Goal: Task Accomplishment & Management: Use online tool/utility

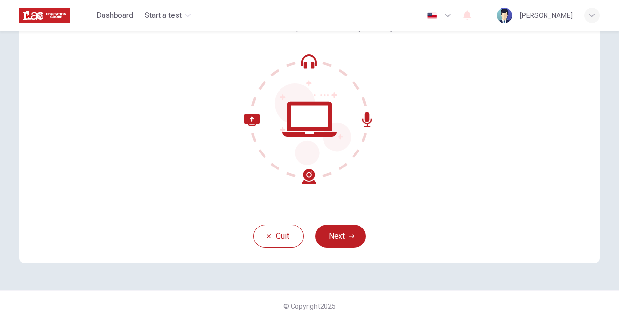
scroll to position [82, 0]
click at [336, 238] on button "Next" at bounding box center [340, 235] width 50 height 23
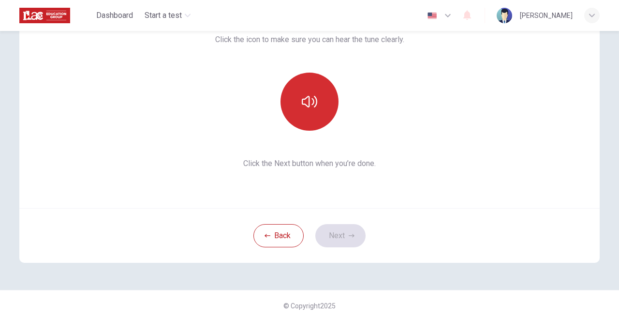
click at [308, 98] on icon "button" at bounding box center [309, 101] width 15 height 15
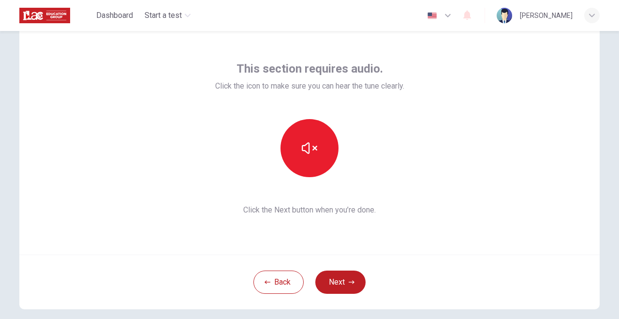
scroll to position [40, 0]
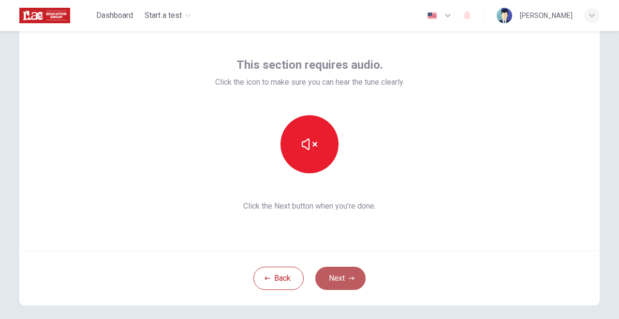
click at [334, 278] on button "Next" at bounding box center [340, 277] width 50 height 23
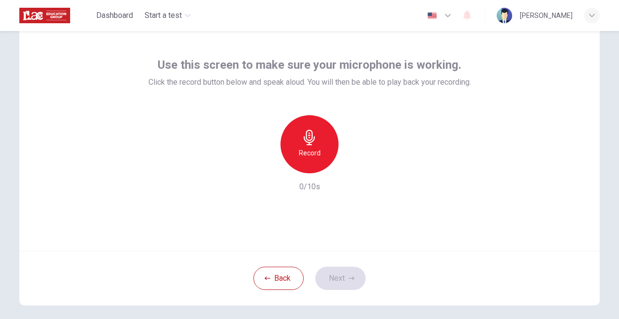
click at [312, 143] on icon "button" at bounding box center [309, 137] width 15 height 15
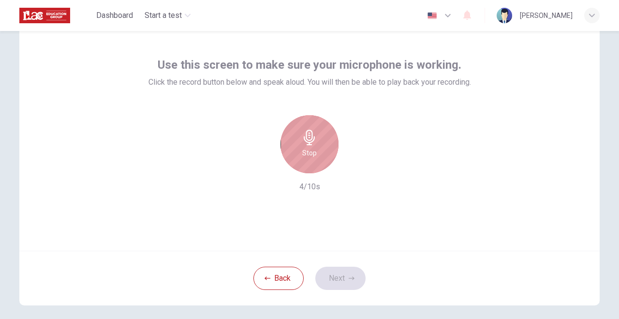
click at [307, 135] on icon "button" at bounding box center [309, 137] width 11 height 15
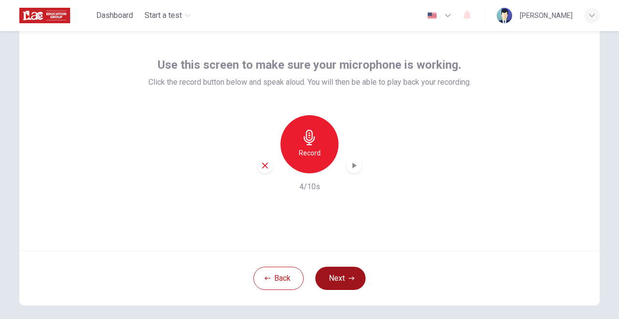
click at [335, 275] on button "Next" at bounding box center [340, 277] width 50 height 23
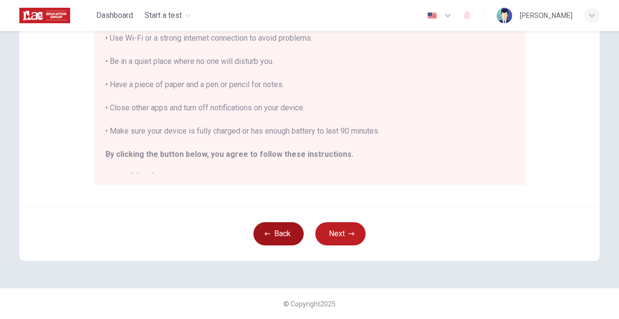
scroll to position [0, 0]
click at [272, 234] on button "Back" at bounding box center [278, 233] width 50 height 23
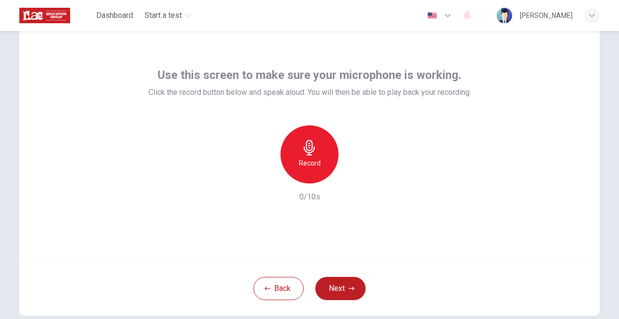
scroll to position [33, 0]
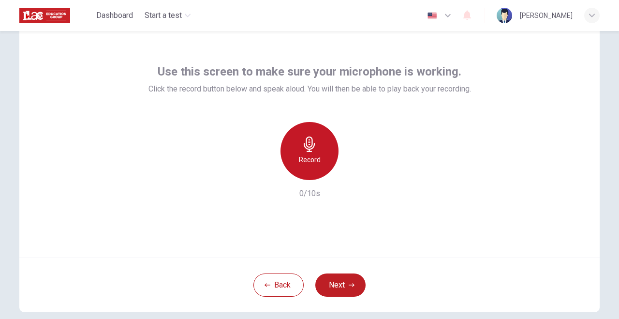
click at [305, 146] on icon "button" at bounding box center [309, 143] width 15 height 15
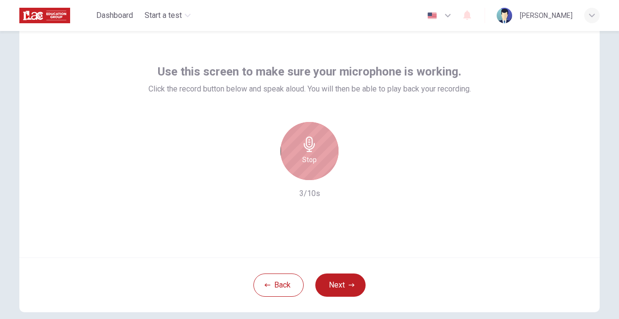
click at [305, 146] on icon "button" at bounding box center [309, 143] width 15 height 15
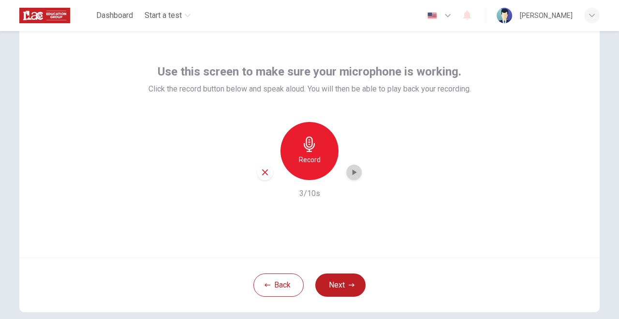
click at [352, 173] on icon "button" at bounding box center [354, 172] width 4 height 6
click at [341, 283] on button "Next" at bounding box center [340, 284] width 50 height 23
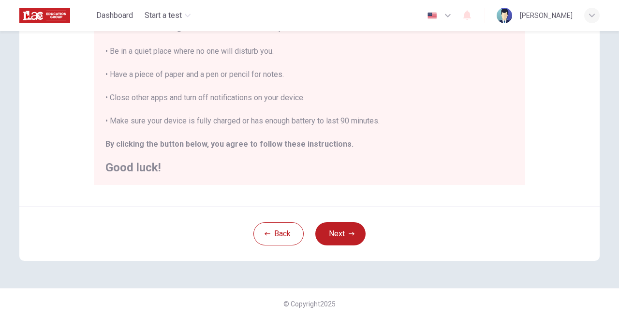
scroll to position [0, 0]
drag, startPoint x: 474, startPoint y: 301, endPoint x: 482, endPoint y: 292, distance: 12.0
click at [331, 238] on button "Next" at bounding box center [340, 233] width 50 height 23
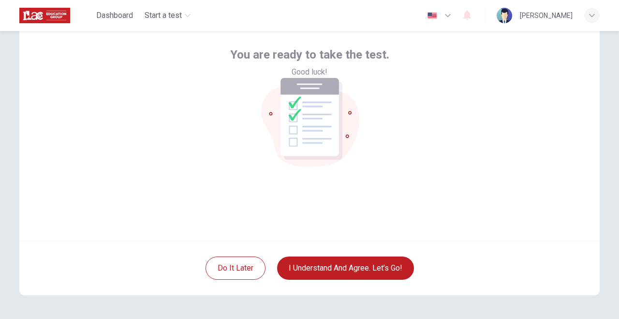
scroll to position [51, 0]
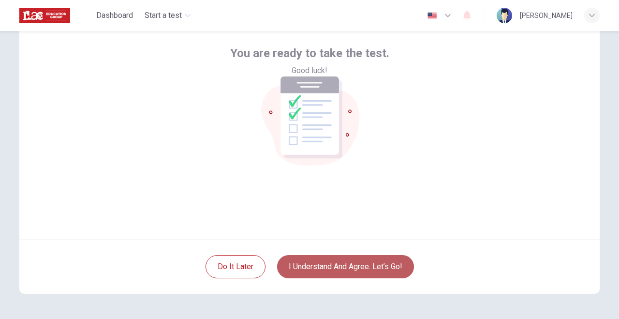
click at [340, 265] on button "I understand and agree. Let’s go!" at bounding box center [345, 266] width 137 height 23
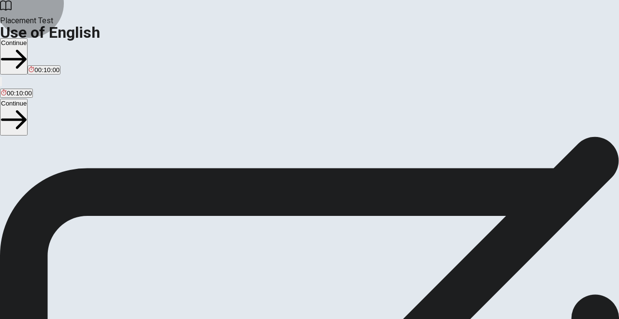
click at [28, 38] on button "Continue" at bounding box center [14, 56] width 28 height 36
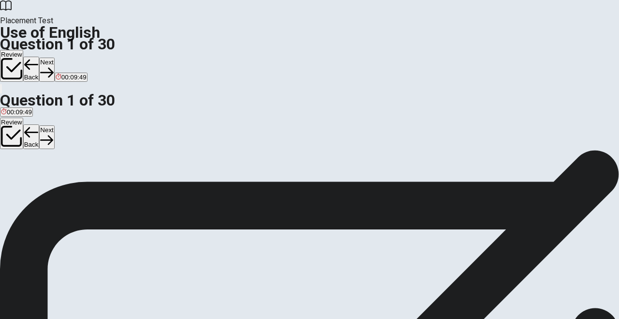
click at [67, 181] on div "D" at bounding box center [62, 177] width 9 height 7
click at [54, 58] on button "Next" at bounding box center [46, 70] width 15 height 24
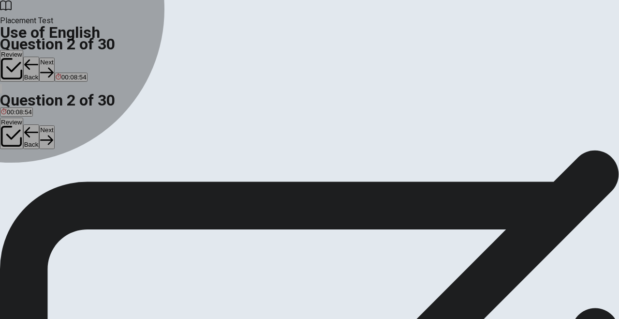
click at [144, 181] on div "D" at bounding box center [127, 177] width 33 height 7
click at [144, 161] on span "has worked" at bounding box center [127, 157] width 33 height 7
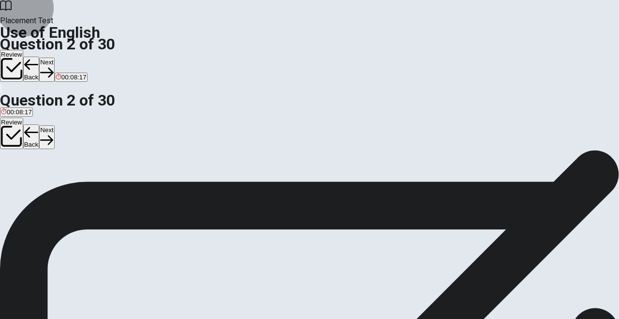
click at [54, 58] on button "Next" at bounding box center [46, 70] width 15 height 24
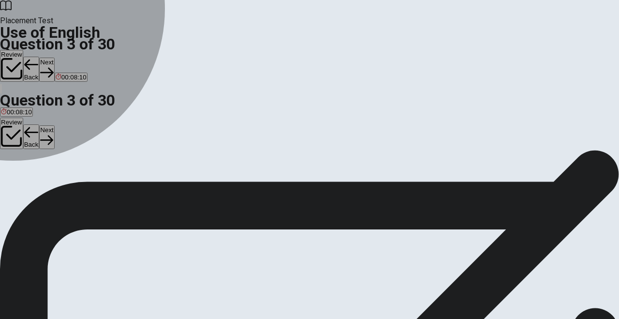
click at [65, 181] on div "C" at bounding box center [57, 177] width 15 height 7
click at [89, 181] on div "D" at bounding box center [78, 177] width 22 height 7
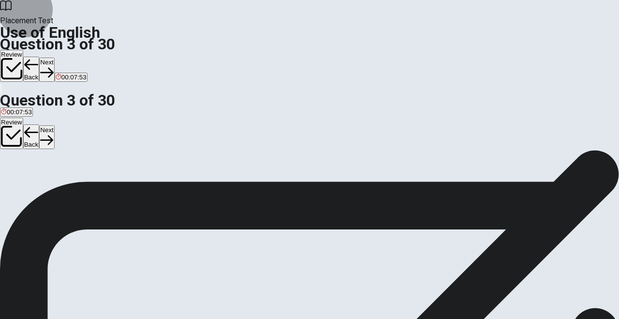
click at [54, 58] on button "Next" at bounding box center [46, 70] width 15 height 24
click at [46, 181] on div "D" at bounding box center [42, 177] width 10 height 7
click at [54, 58] on button "Next" at bounding box center [46, 70] width 15 height 24
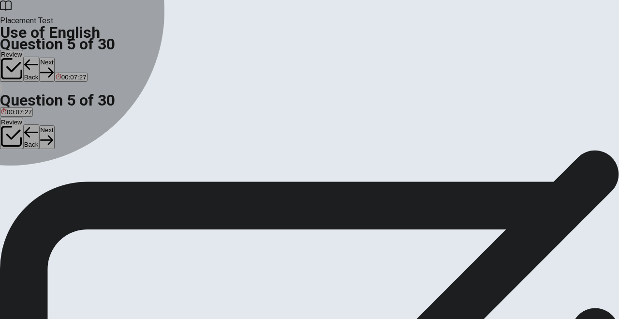
click at [62, 181] on div "D" at bounding box center [54, 177] width 16 height 7
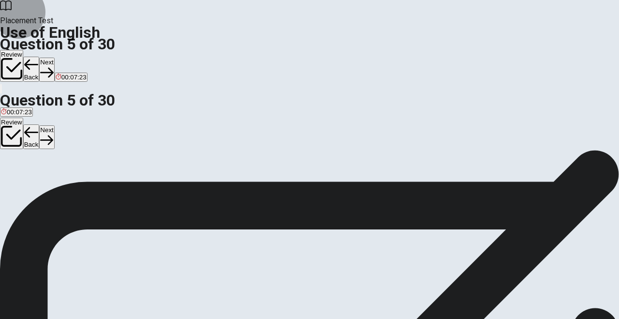
click at [54, 58] on button "Next" at bounding box center [46, 70] width 15 height 24
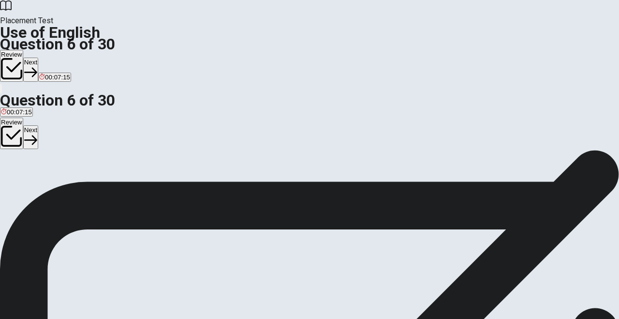
click at [59, 181] on div "D" at bounding box center [50, 177] width 17 height 7
click at [38, 58] on button "Next" at bounding box center [30, 70] width 15 height 24
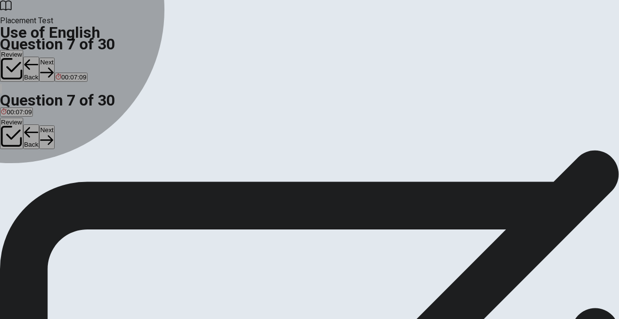
click at [48, 181] on div "C" at bounding box center [39, 177] width 17 height 7
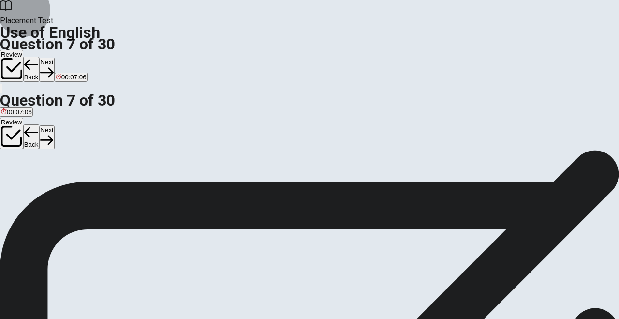
click at [54, 58] on button "Next" at bounding box center [46, 70] width 15 height 24
click at [43, 181] on div "C" at bounding box center [34, 177] width 17 height 7
click at [54, 58] on button "Next" at bounding box center [46, 70] width 15 height 24
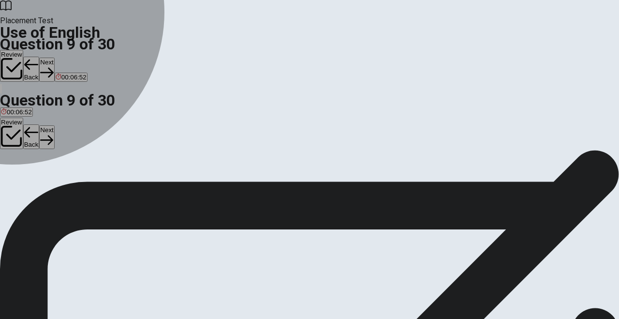
click at [29, 181] on div "B" at bounding box center [22, 177] width 14 height 7
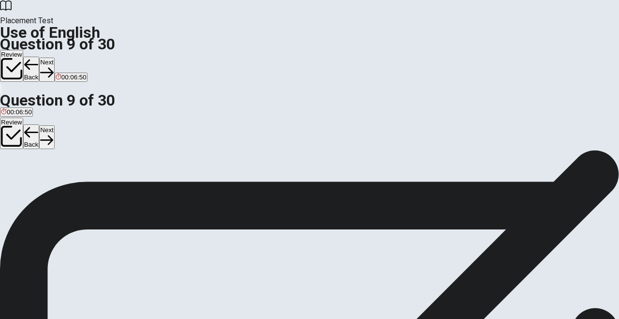
click at [54, 58] on button "Next" at bounding box center [46, 70] width 15 height 24
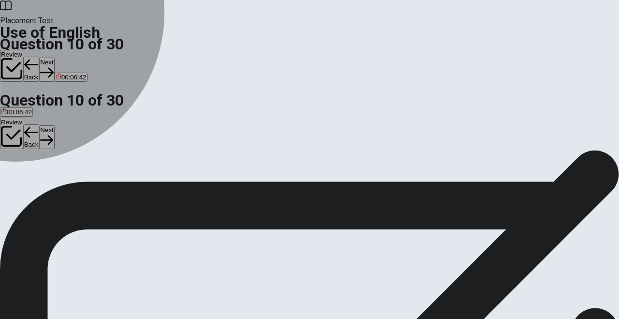
click at [65, 181] on div "C" at bounding box center [54, 177] width 21 height 7
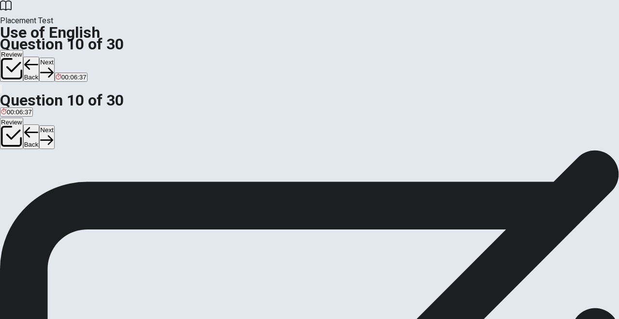
click at [54, 58] on button "Next" at bounding box center [46, 70] width 15 height 24
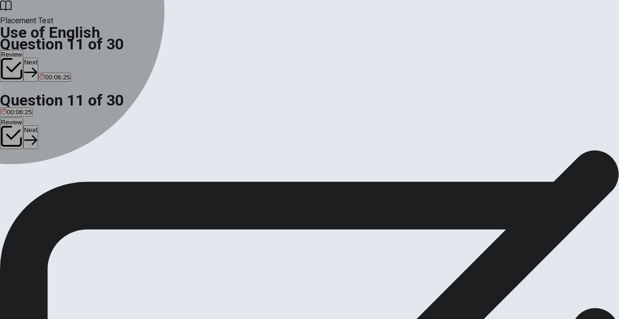
click at [52, 181] on div "B" at bounding box center [37, 177] width 30 height 7
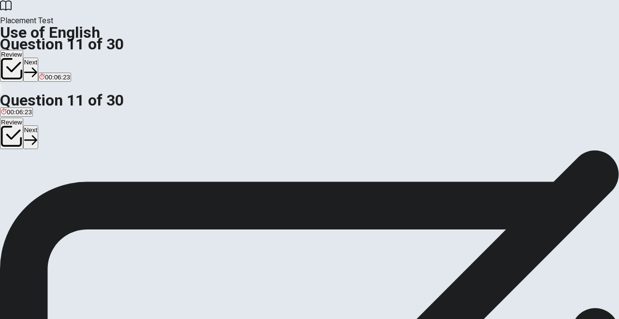
click at [37, 66] on icon "button" at bounding box center [30, 72] width 13 height 13
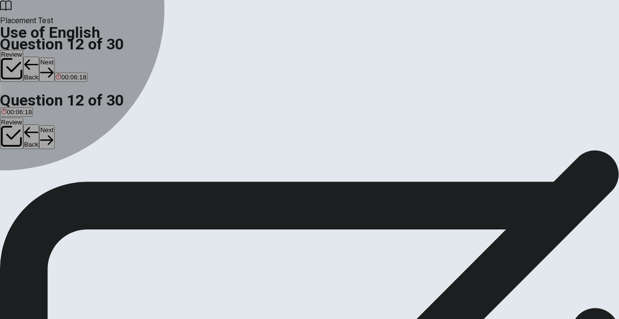
click at [11, 173] on button "A the" at bounding box center [5, 181] width 11 height 16
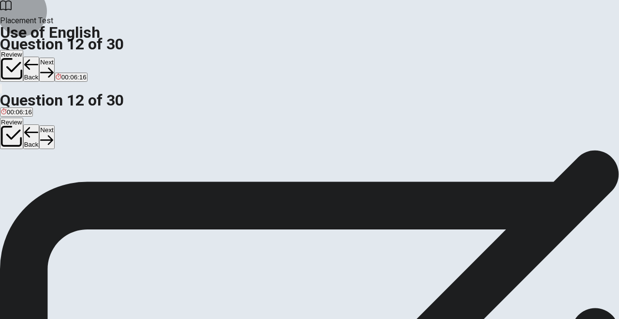
click at [54, 58] on button "Next" at bounding box center [46, 70] width 15 height 24
click at [58, 181] on div "B" at bounding box center [44, 177] width 28 height 7
click at [54, 58] on button "Next" at bounding box center [46, 70] width 15 height 24
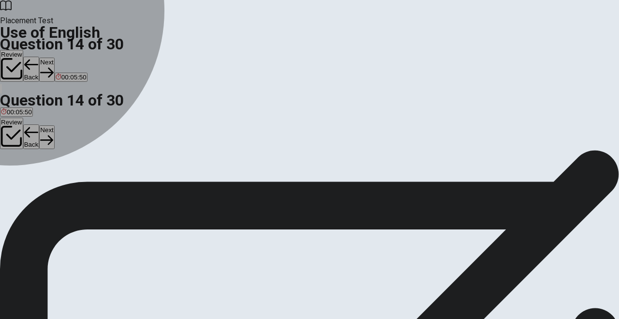
click at [60, 181] on div "B" at bounding box center [42, 177] width 35 height 7
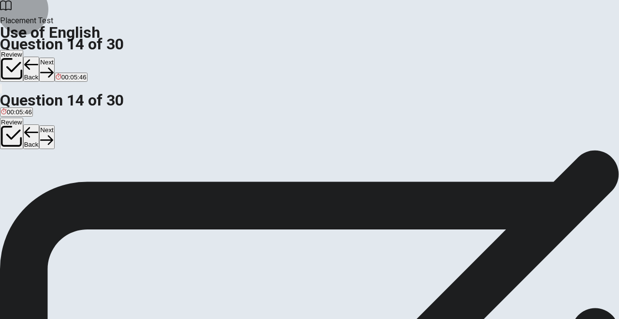
click at [54, 58] on button "Next" at bounding box center [46, 70] width 15 height 24
click at [159, 181] on div "C" at bounding box center [123, 177] width 71 height 7
click at [54, 58] on button "Next" at bounding box center [46, 70] width 15 height 24
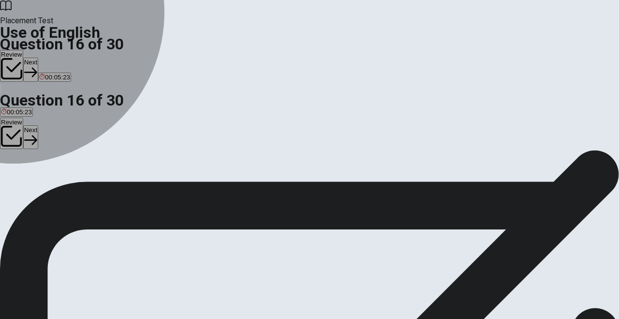
click at [27, 181] on div "B" at bounding box center [20, 177] width 14 height 7
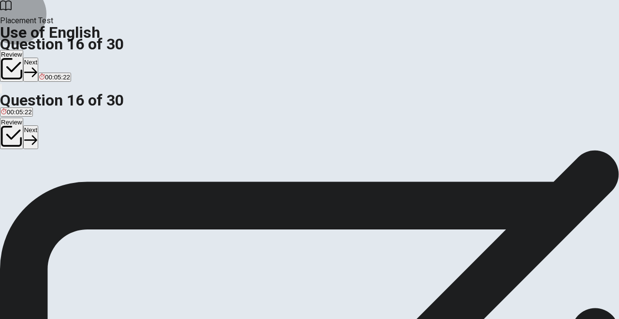
click at [38, 58] on button "Next" at bounding box center [30, 70] width 15 height 24
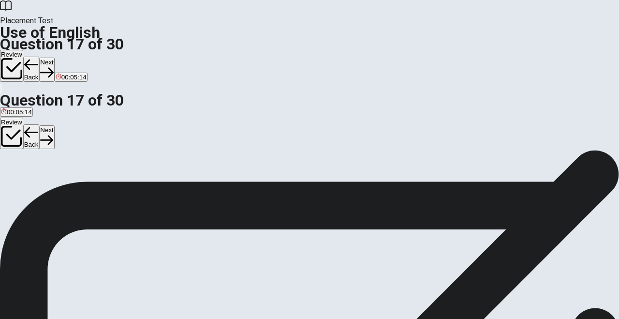
click at [29, 181] on div "B" at bounding box center [20, 177] width 15 height 7
click at [54, 58] on button "Next" at bounding box center [46, 70] width 15 height 24
click at [87, 181] on div "D" at bounding box center [73, 177] width 27 height 7
click at [54, 58] on button "Next" at bounding box center [46, 70] width 15 height 24
click at [57, 181] on div "C" at bounding box center [52, 177] width 9 height 7
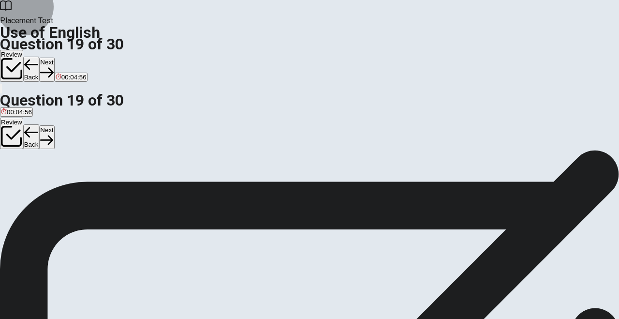
click at [54, 58] on button "Next" at bounding box center [46, 70] width 15 height 24
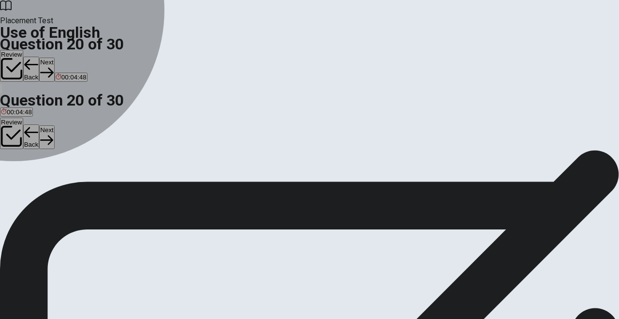
click at [32, 181] on div "B" at bounding box center [23, 177] width 18 height 7
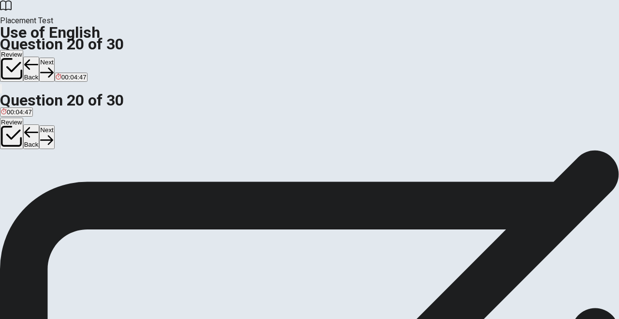
click at [54, 58] on button "Next" at bounding box center [46, 70] width 15 height 24
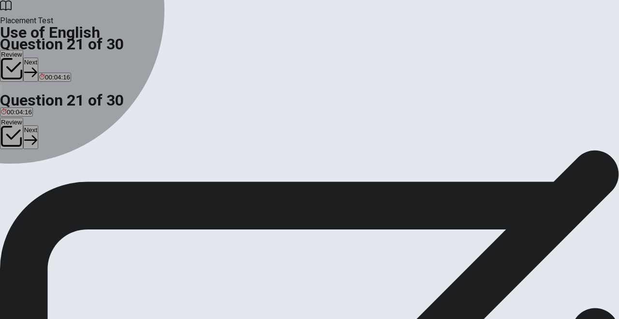
click at [53, 181] on div "C" at bounding box center [45, 177] width 15 height 7
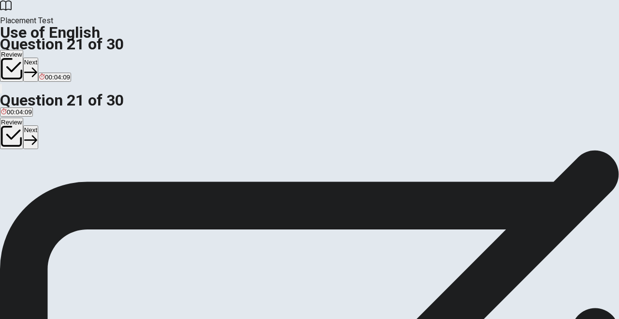
click at [38, 58] on button "Next" at bounding box center [30, 70] width 15 height 24
click at [44, 181] on div "B" at bounding box center [28, 177] width 32 height 7
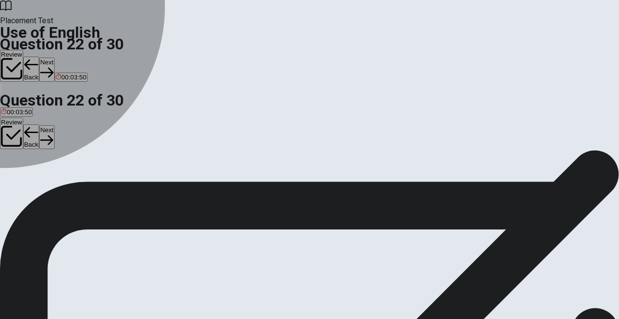
click at [73, 190] on button "C would do" at bounding box center [59, 181] width 28 height 16
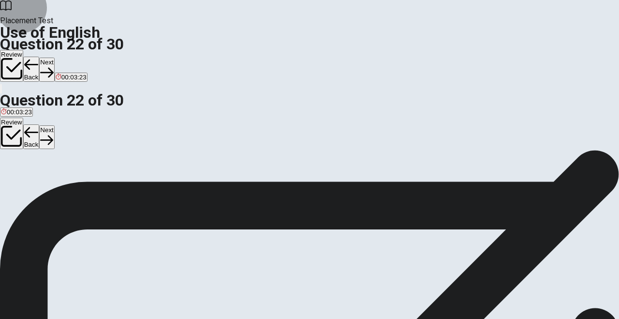
click at [54, 58] on button "Next" at bounding box center [46, 70] width 15 height 24
click at [48, 181] on div "C" at bounding box center [42, 177] width 14 height 7
click at [54, 58] on button "Next" at bounding box center [46, 70] width 15 height 24
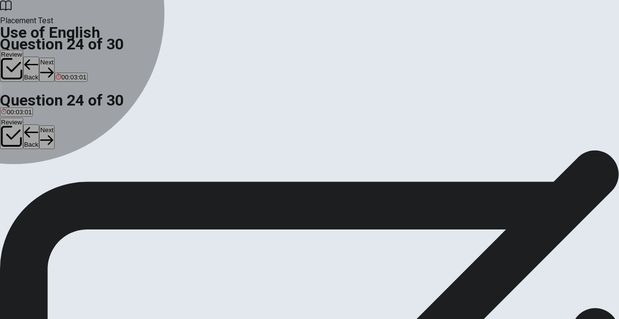
click at [28, 174] on div "A" at bounding box center [14, 177] width 27 height 7
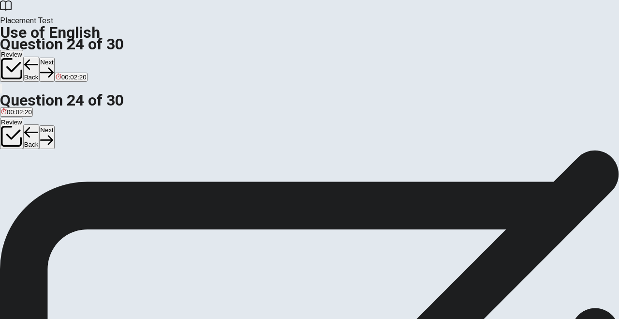
click at [54, 58] on button "Next" at bounding box center [46, 70] width 15 height 24
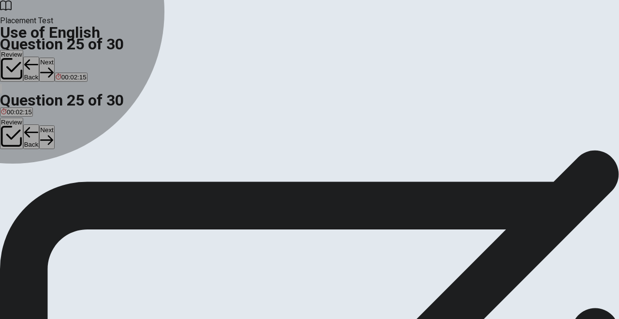
click at [100, 181] on div "B" at bounding box center [79, 177] width 43 height 7
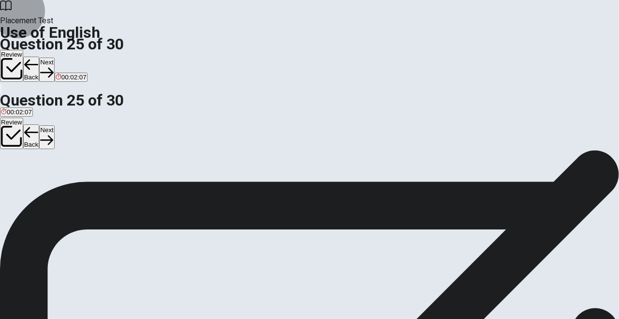
click at [54, 58] on button "Next" at bounding box center [46, 70] width 15 height 24
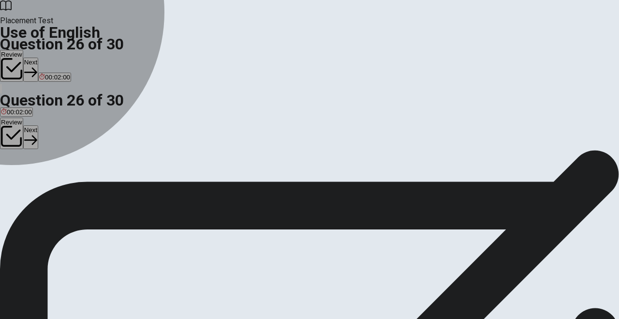
click at [53, 181] on div "C" at bounding box center [45, 177] width 15 height 7
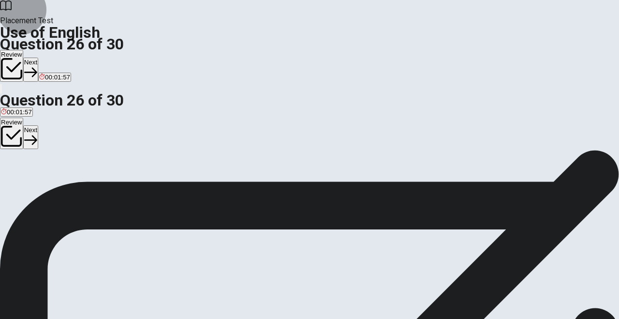
click at [38, 58] on button "Next" at bounding box center [30, 70] width 15 height 24
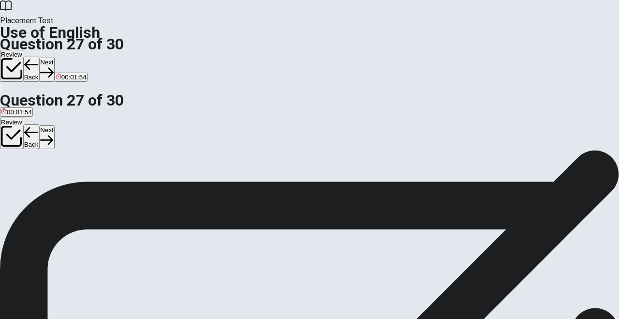
click at [38, 181] on div "B" at bounding box center [28, 177] width 20 height 7
click at [54, 58] on button "Next" at bounding box center [46, 70] width 15 height 24
click at [137, 181] on div "D" at bounding box center [107, 177] width 59 height 7
click at [54, 58] on button "Next" at bounding box center [46, 70] width 15 height 24
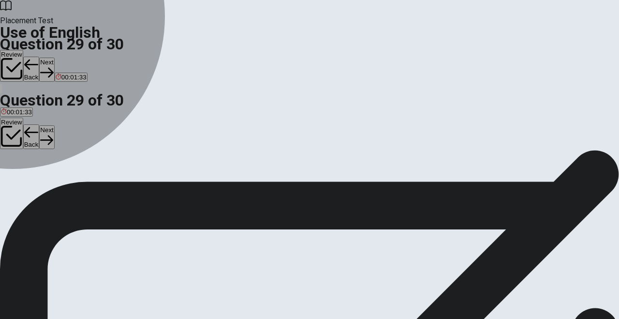
click at [114, 181] on div "D" at bounding box center [94, 177] width 37 height 7
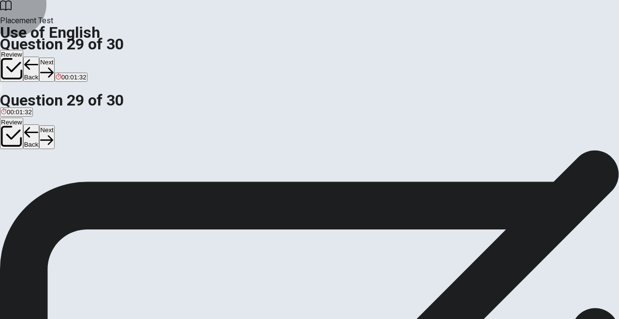
click at [54, 58] on button "Next" at bounding box center [46, 70] width 15 height 24
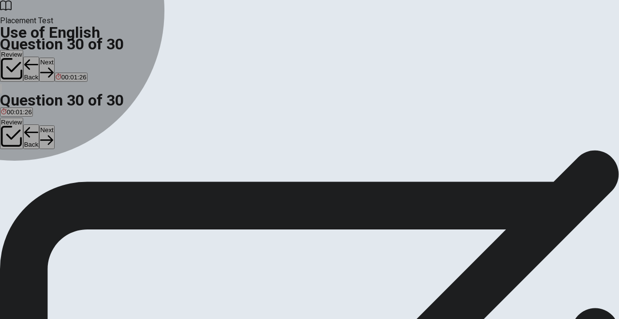
click at [75, 181] on div "C" at bounding box center [65, 177] width 21 height 7
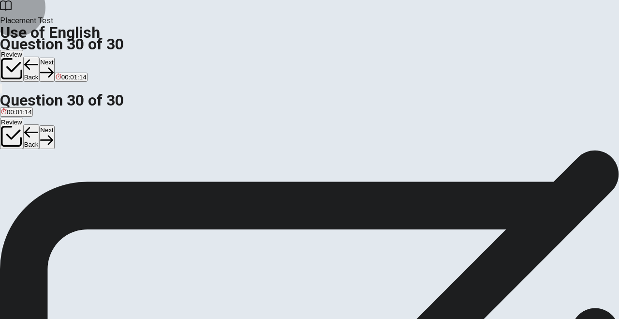
click at [54, 58] on button "Next" at bounding box center [46, 70] width 15 height 24
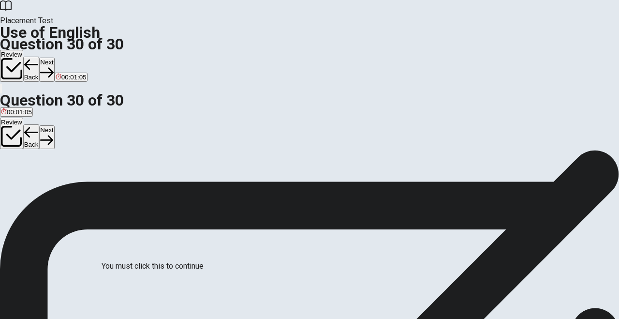
click at [466, 318] on div at bounding box center [309, 319] width 619 height 0
drag, startPoint x: 439, startPoint y: 258, endPoint x: 439, endPoint y: 187, distance: 70.6
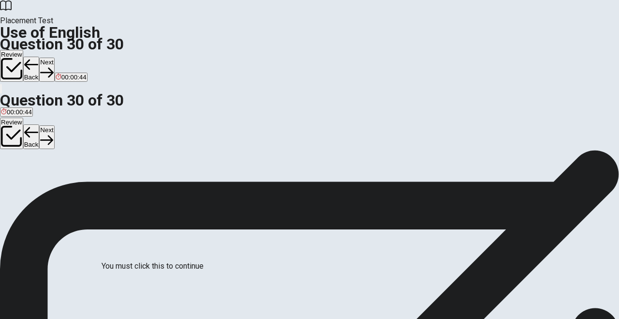
drag, startPoint x: 363, startPoint y: 19, endPoint x: 243, endPoint y: 74, distance: 131.5
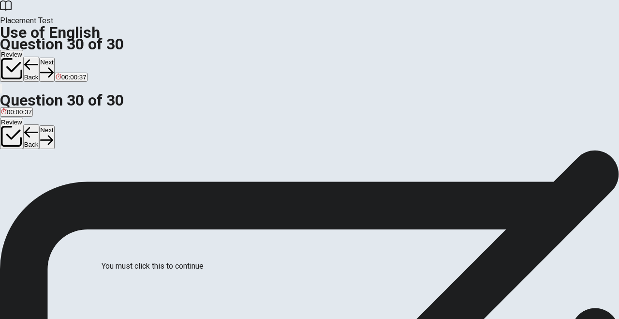
drag, startPoint x: 484, startPoint y: 17, endPoint x: 553, endPoint y: 95, distance: 103.8
click at [559, 318] on div at bounding box center [309, 319] width 619 height 0
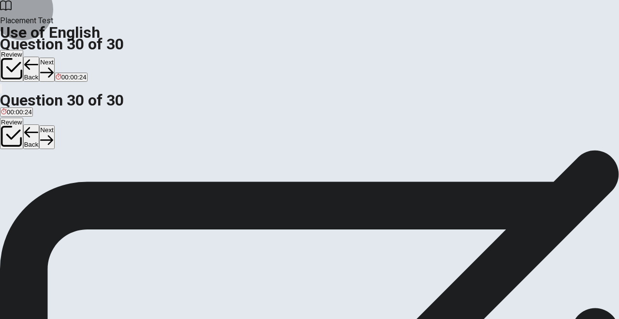
click at [22, 58] on icon "button" at bounding box center [11, 68] width 21 height 21
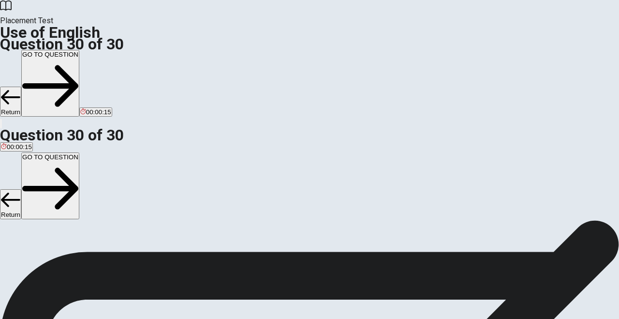
scroll to position [0, 0]
click at [79, 50] on button "GO TO QUESTION" at bounding box center [50, 83] width 58 height 67
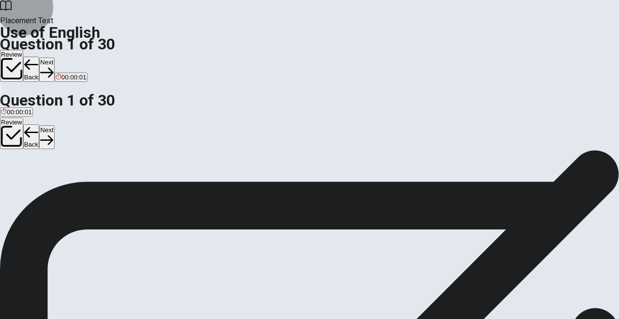
click at [54, 58] on button "Next" at bounding box center [46, 70] width 15 height 24
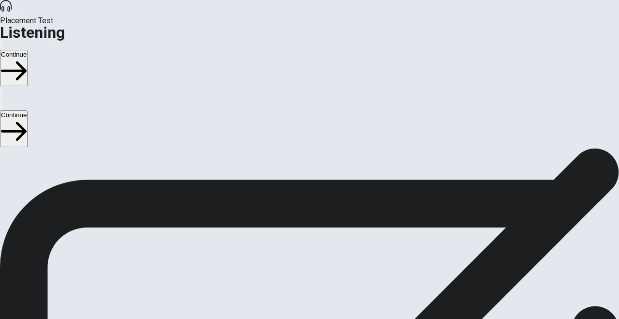
click at [28, 50] on button "Continue" at bounding box center [14, 68] width 28 height 36
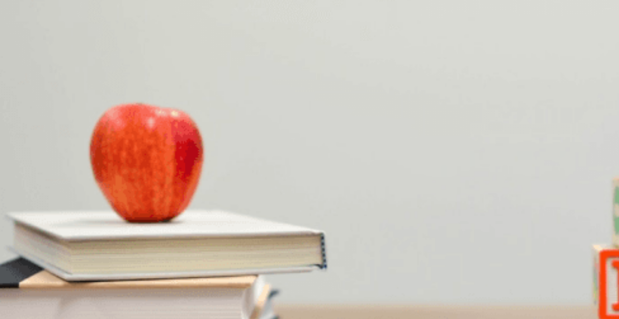
scroll to position [728, 0]
click at [147, 305] on button "C Time management" at bounding box center [119, 313] width 56 height 16
click at [113, 273] on div "B" at bounding box center [78, 276] width 69 height 7
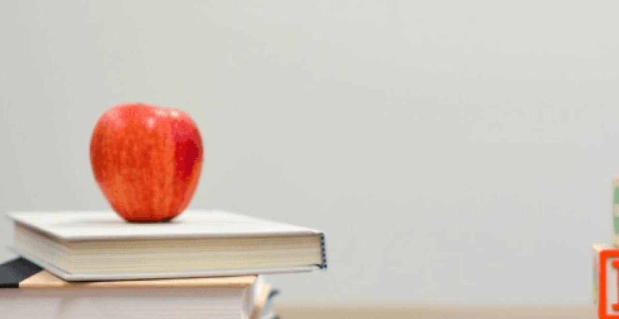
click at [124, 154] on span "Overall performance" at bounding box center [95, 157] width 58 height 7
click at [142, 121] on span "Using time-tracking tools" at bounding box center [106, 117] width 71 height 7
click at [21, 191] on span "[DATE]" at bounding box center [11, 194] width 20 height 7
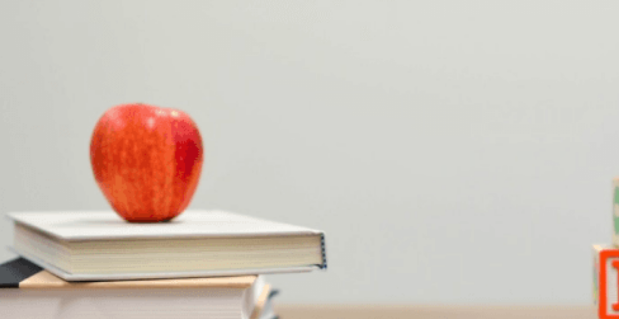
scroll to position [65, 0]
click at [28, 50] on button "Continue" at bounding box center [14, 68] width 28 height 36
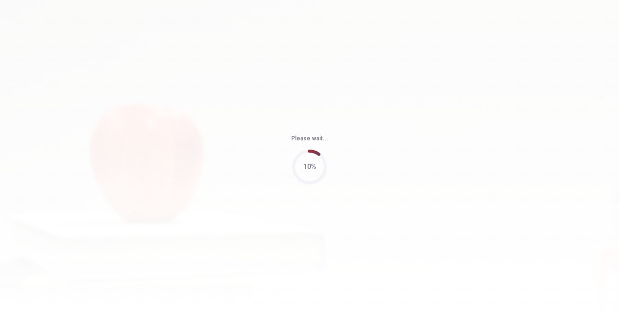
type input "85"
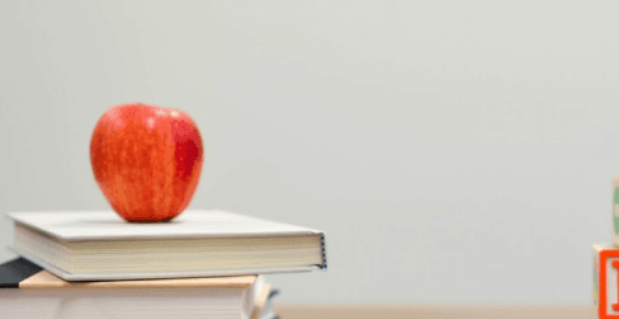
scroll to position [902, 0]
click at [98, 239] on div "B" at bounding box center [70, 242] width 56 height 7
click at [83, 117] on div "A" at bounding box center [42, 120] width 82 height 7
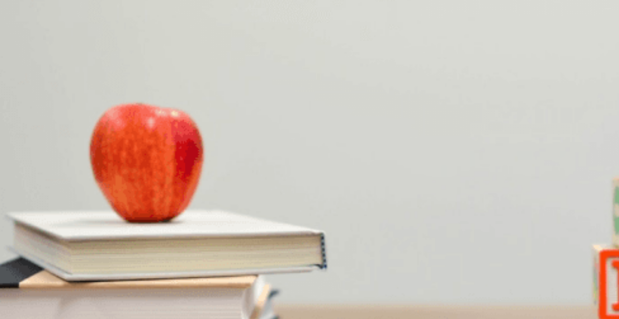
click at [165, 235] on div "C" at bounding box center [134, 238] width 61 height 7
click at [58, 171] on div "C" at bounding box center [51, 167] width 15 height 7
click at [205, 306] on div "D" at bounding box center [167, 309] width 77 height 7
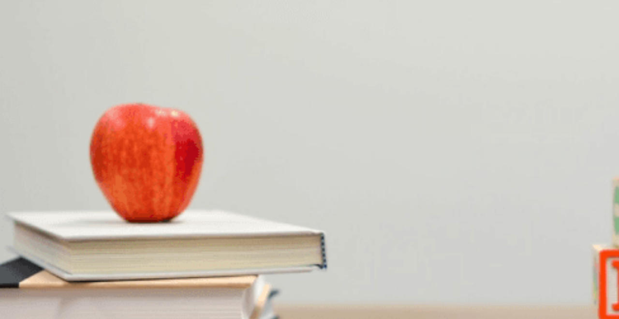
scroll to position [114, 0]
click at [28, 50] on button "Continue" at bounding box center [14, 68] width 28 height 36
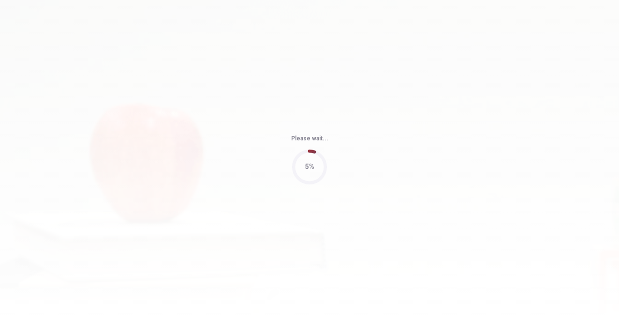
type input "70"
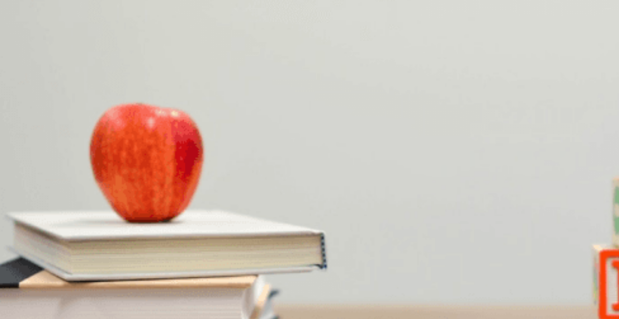
scroll to position [237, 0]
click at [313, 240] on button "D Networking sessions, interactive workshops, and a panel discussion" at bounding box center [411, 231] width 196 height 16
click at [264, 191] on div "C" at bounding box center [223, 187] width 82 height 7
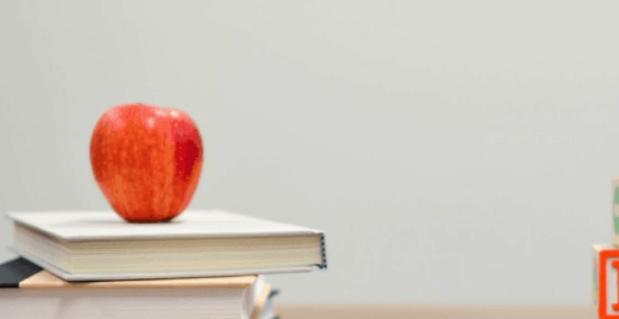
click at [181, 229] on div "D" at bounding box center [151, 231] width 60 height 7
click at [272, 151] on div "B" at bounding box center [202, 150] width 139 height 7
click at [75, 221] on div "A" at bounding box center [38, 224] width 74 height 7
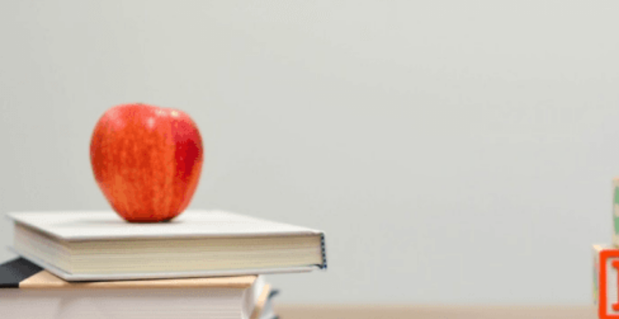
scroll to position [902, 0]
click at [28, 50] on button "Continue" at bounding box center [14, 68] width 28 height 36
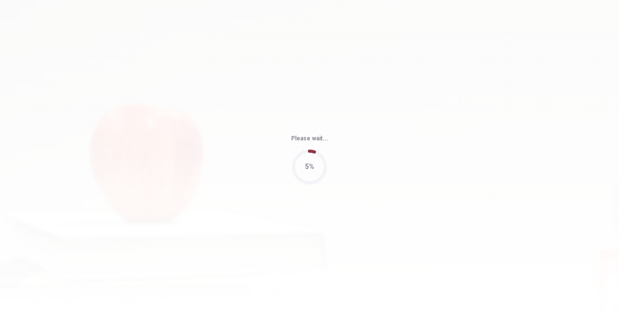
type input "79"
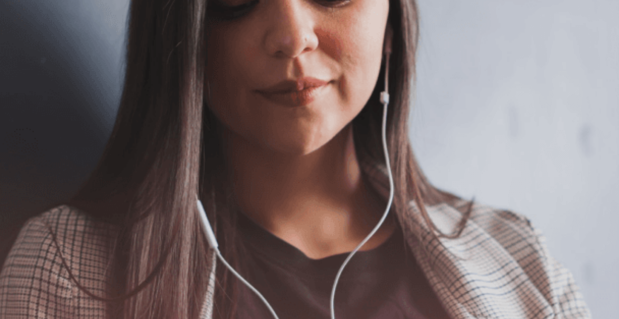
scroll to position [46, 0]
click at [28, 50] on button "Continue" at bounding box center [14, 68] width 28 height 36
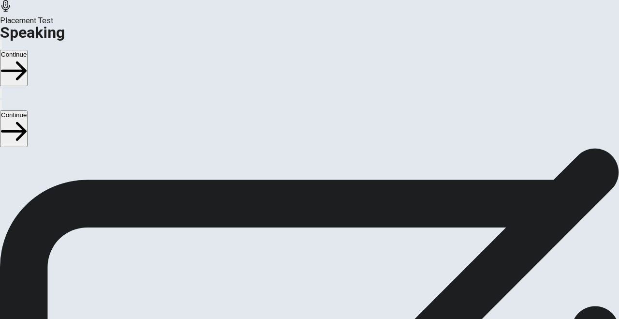
scroll to position [100, 0]
click at [308, 249] on icon "Play Audio" at bounding box center [303, 255] width 9 height 12
click at [297, 242] on button "Record Again" at bounding box center [296, 246] width 2 height 9
click at [327, 276] on icon at bounding box center [309, 293] width 34 height 34
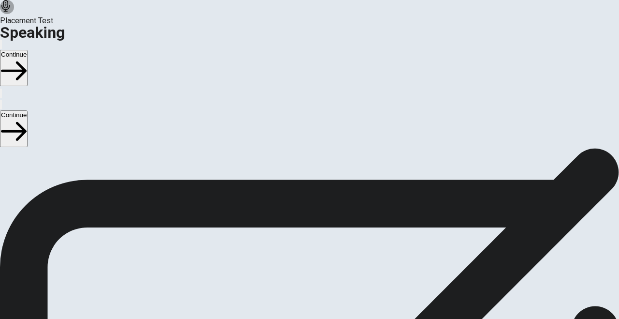
click at [298, 249] on icon "Play Audio" at bounding box center [298, 249] width 0 height 0
click at [28, 50] on button "Continue" at bounding box center [14, 68] width 28 height 36
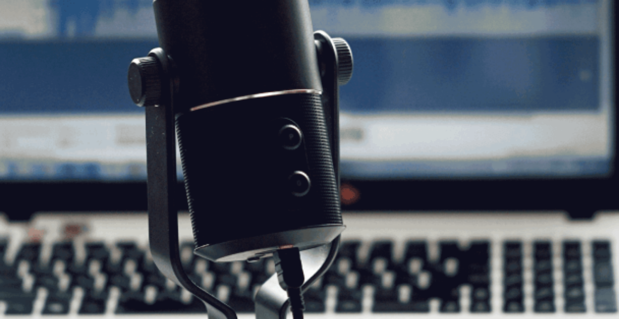
click at [28, 50] on button "Continue" at bounding box center [14, 68] width 28 height 36
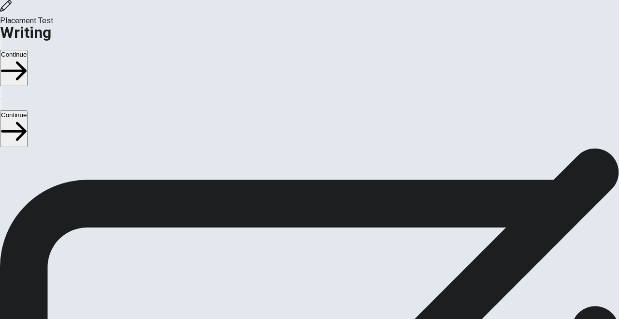
scroll to position [72, 0]
click at [28, 50] on button "Continue" at bounding box center [14, 68] width 28 height 36
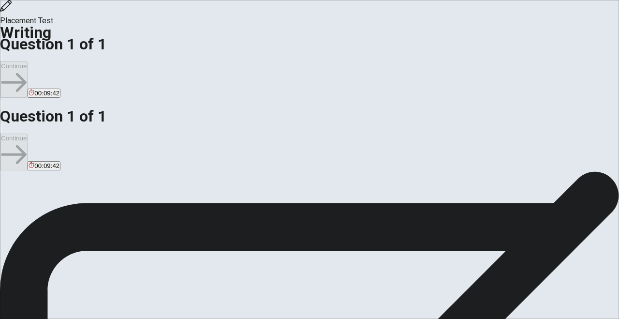
scroll to position [33, 0]
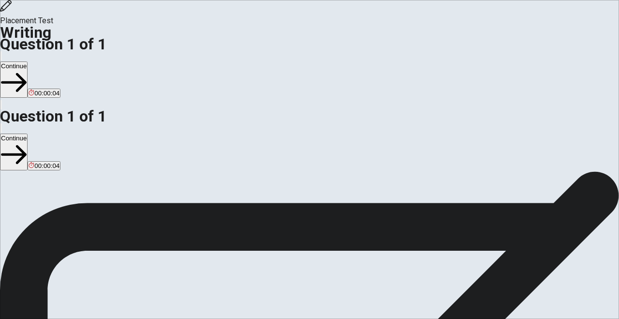
type textarea "About my routine and habits I think the more significant habit is learn or impr…"
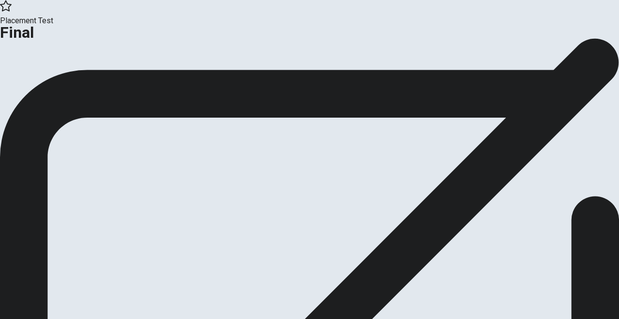
scroll to position [0, 0]
click at [615, 38] on div "This is the end of the test. Click on Analysis to see your analysis. Click on C…" at bounding box center [309, 38] width 619 height 0
drag, startPoint x: 615, startPoint y: 37, endPoint x: 535, endPoint y: 58, distance: 82.7
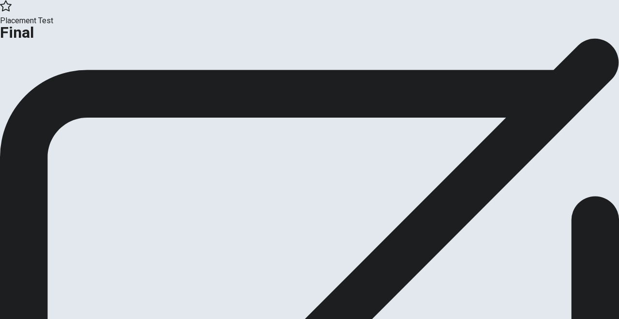
click at [615, 38] on div "This is the end of the test. Click on Analysis to see your analysis. Click on C…" at bounding box center [309, 38] width 619 height 0
drag, startPoint x: 5, startPoint y: 15, endPoint x: 28, endPoint y: 15, distance: 23.2
click at [10, 15] on div "Placement Test Final" at bounding box center [309, 19] width 619 height 38
click at [57, 27] on h1 "Final" at bounding box center [309, 33] width 619 height 12
click at [77, 15] on span "Placement Test" at bounding box center [309, 21] width 619 height 12
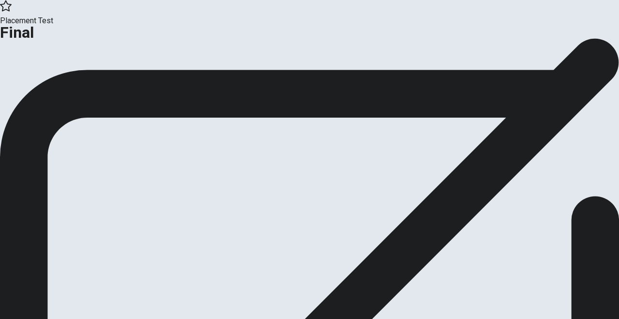
click at [292, 87] on div "This is the end of the test. Click on Analysis to see your analysis. Click on C…" at bounding box center [309, 62] width 619 height 49
drag, startPoint x: 292, startPoint y: 148, endPoint x: 326, endPoint y: 126, distance: 40.6
click at [326, 87] on div "This is the end of the test. Click on Analysis to see your analysis. Click on C…" at bounding box center [309, 62] width 619 height 49
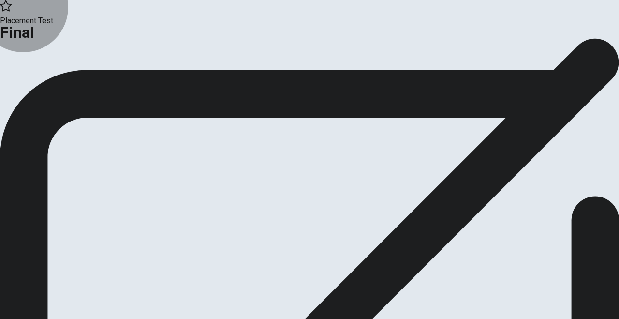
click at [39, 86] on button "Continue" at bounding box center [19, 79] width 39 height 13
